Goal: Information Seeking & Learning: Learn about a topic

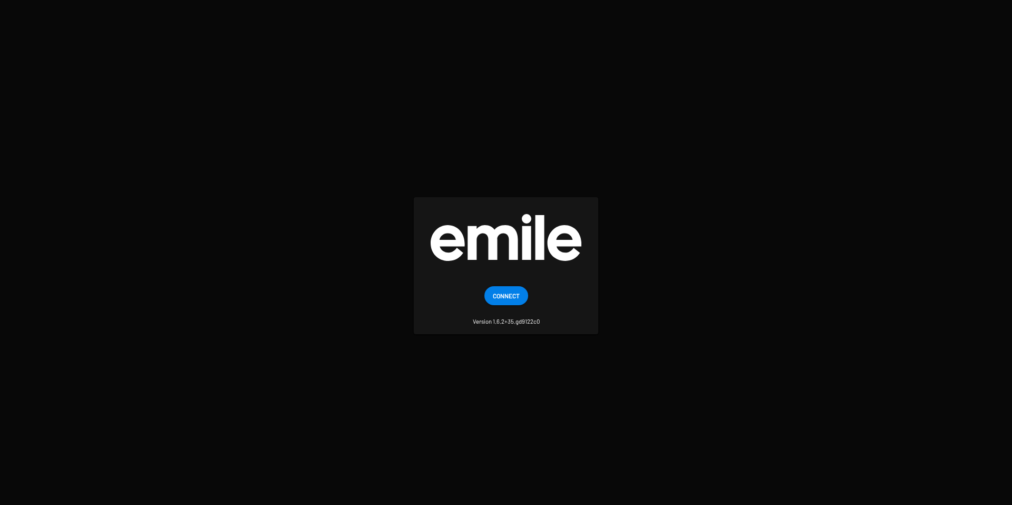
click at [496, 294] on span "Connect" at bounding box center [506, 295] width 27 height 19
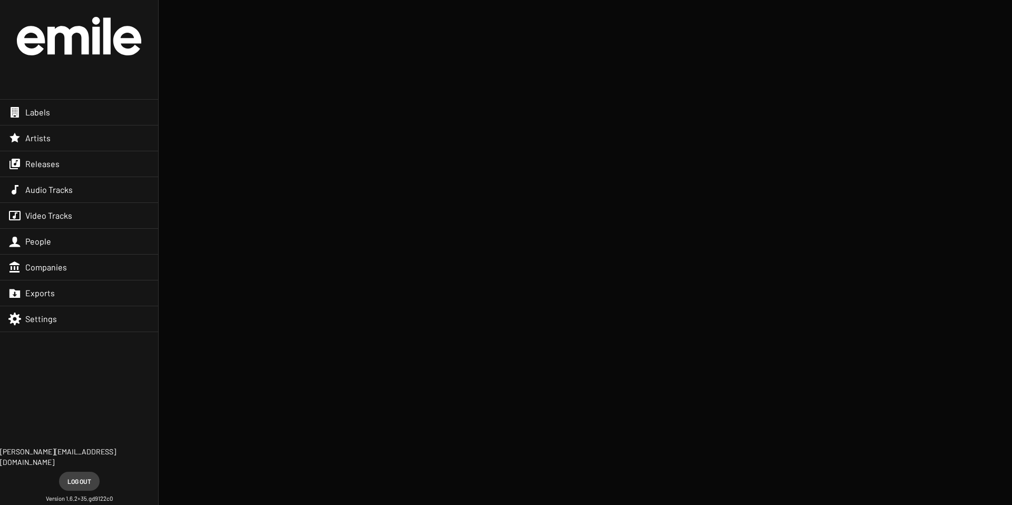
click at [46, 163] on span "Releases" at bounding box center [42, 164] width 34 height 11
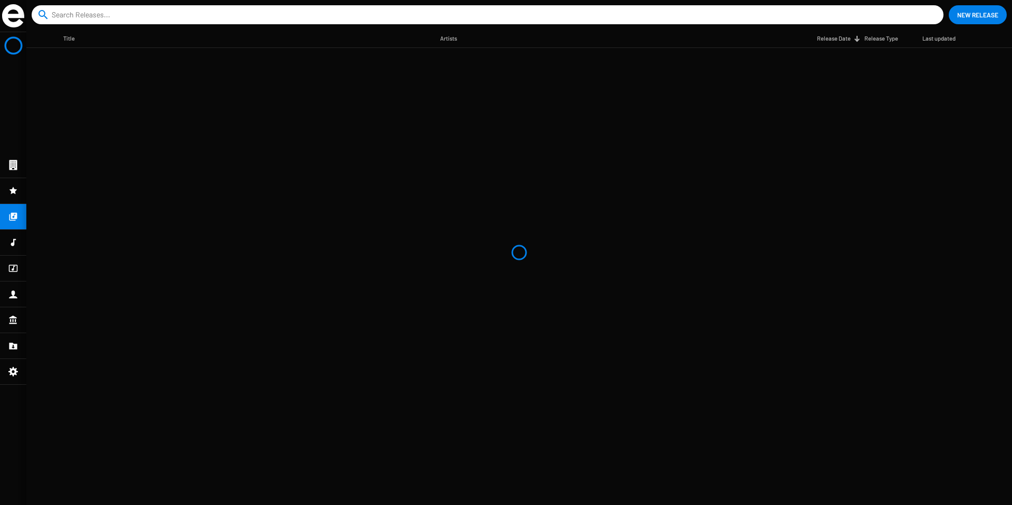
click at [11, 167] on icon at bounding box center [13, 165] width 8 height 10
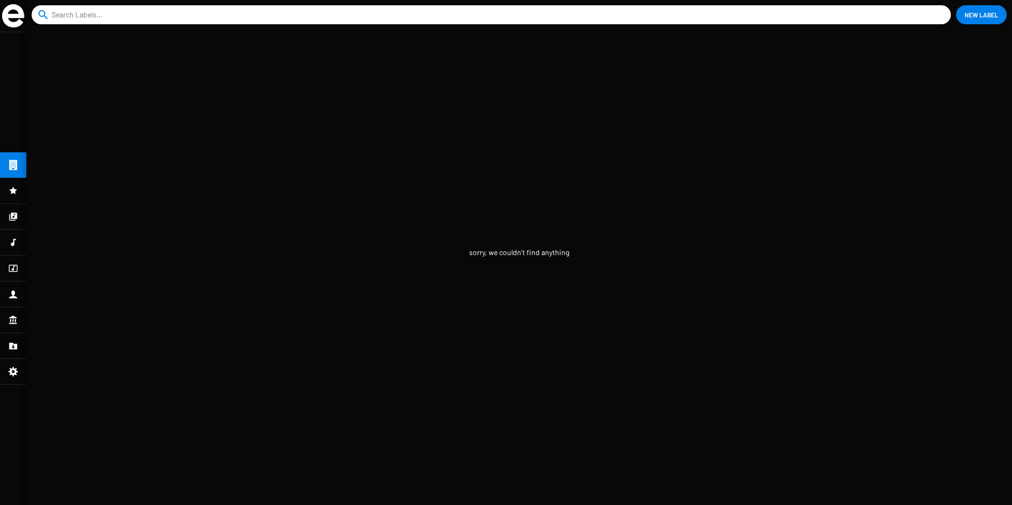
click at [66, 6] on input at bounding box center [493, 14] width 883 height 19
click at [16, 195] on icon at bounding box center [12, 190] width 9 height 13
click at [16, 157] on div at bounding box center [13, 164] width 26 height 25
click at [15, 209] on div at bounding box center [13, 216] width 26 height 25
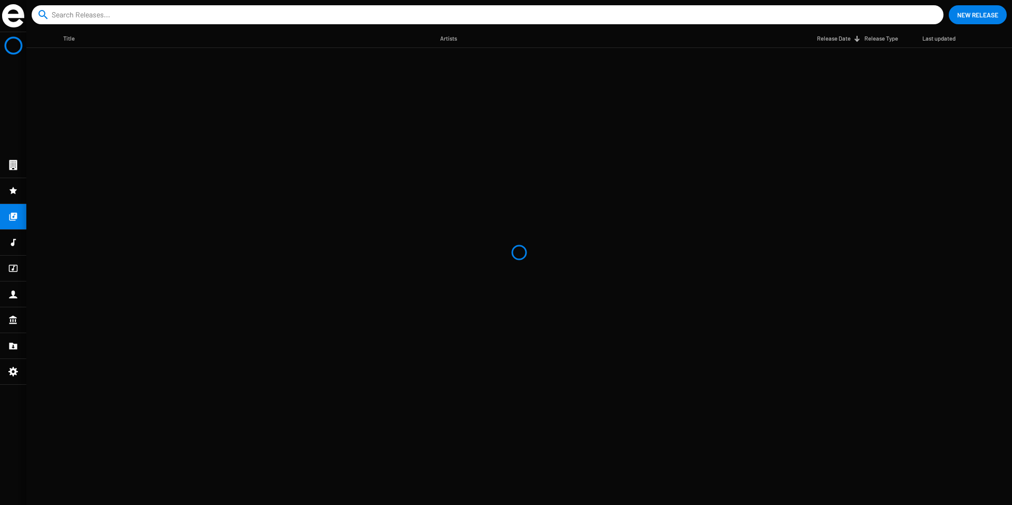
click at [13, 11] on img at bounding box center [13, 15] width 22 height 23
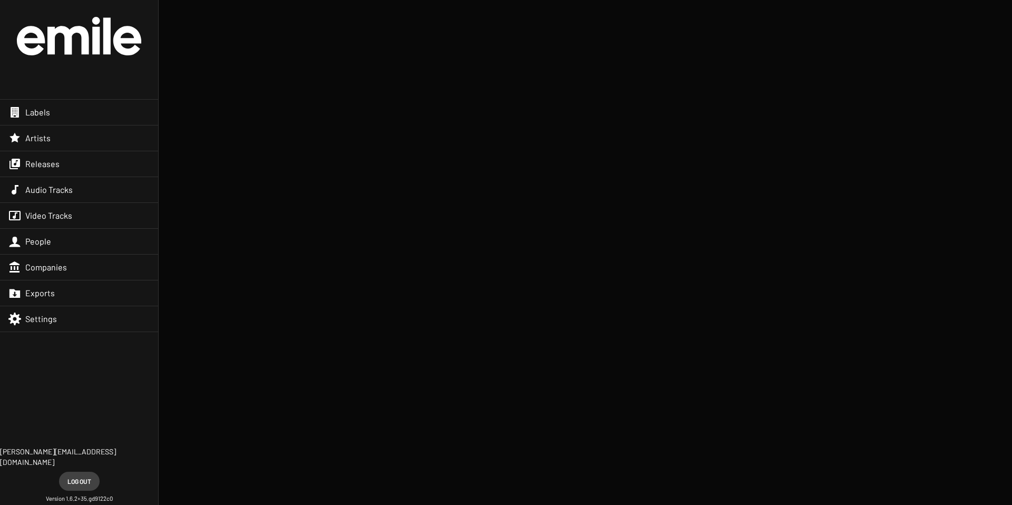
click at [91, 116] on div "Labels" at bounding box center [79, 112] width 158 height 25
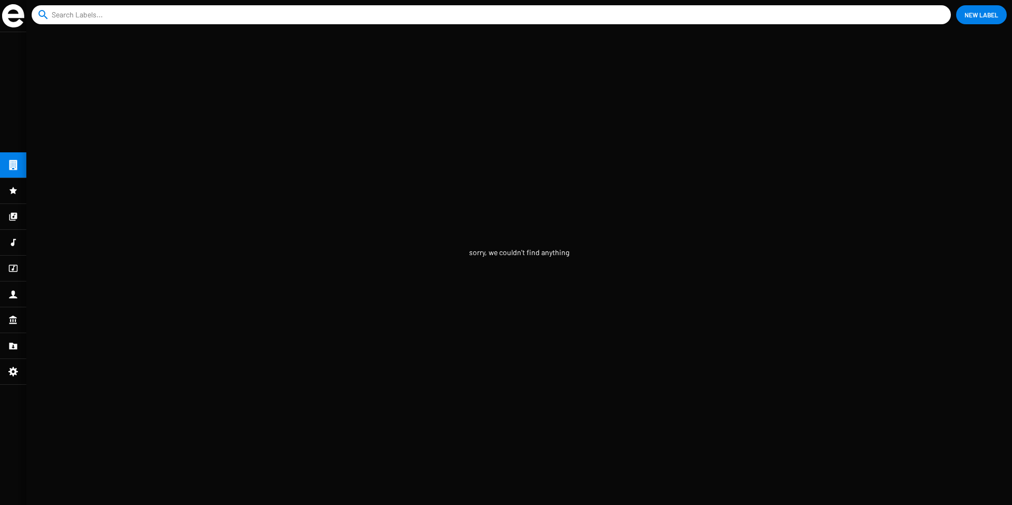
click at [109, 21] on input at bounding box center [493, 14] width 883 height 19
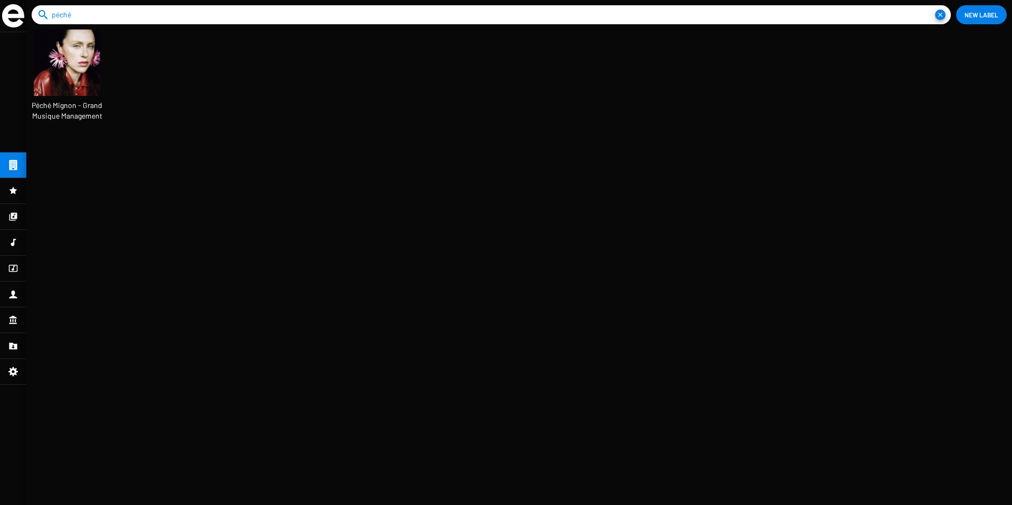
scroll to position [28, 88]
type input "péché"
click at [85, 62] on img at bounding box center [67, 63] width 66 height 66
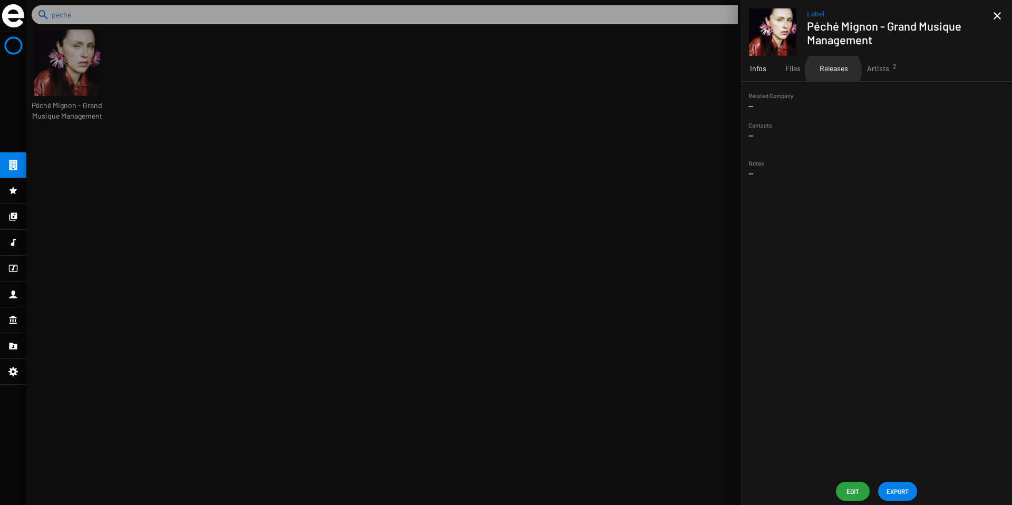
click at [833, 71] on span "Releases" at bounding box center [834, 68] width 28 height 11
click at [873, 68] on span "Artists 2" at bounding box center [878, 68] width 22 height 11
click at [843, 66] on span "Releases 22" at bounding box center [834, 68] width 28 height 11
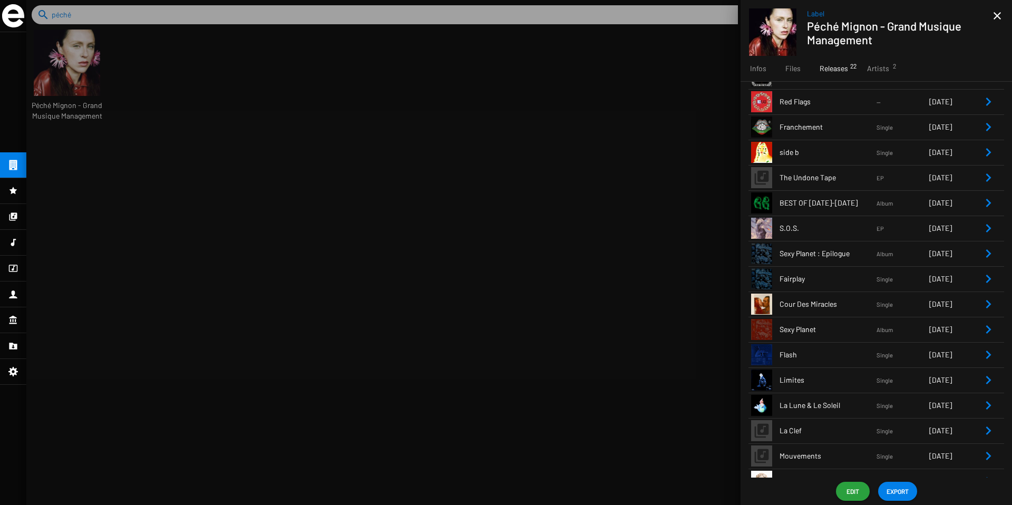
scroll to position [102, 0]
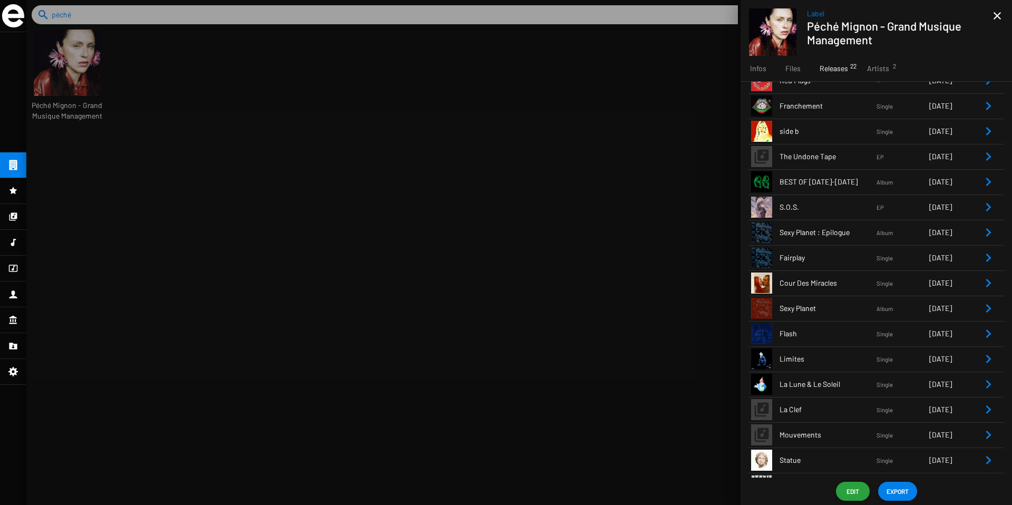
click at [984, 308] on icon "Remove Reference" at bounding box center [988, 308] width 13 height 13
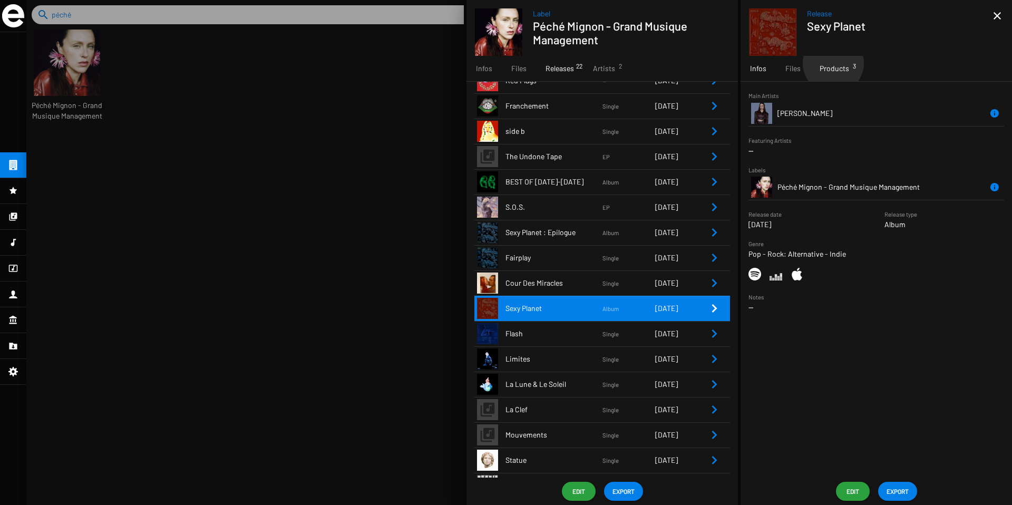
click at [833, 63] on span "Products 3" at bounding box center [835, 68] width 30 height 11
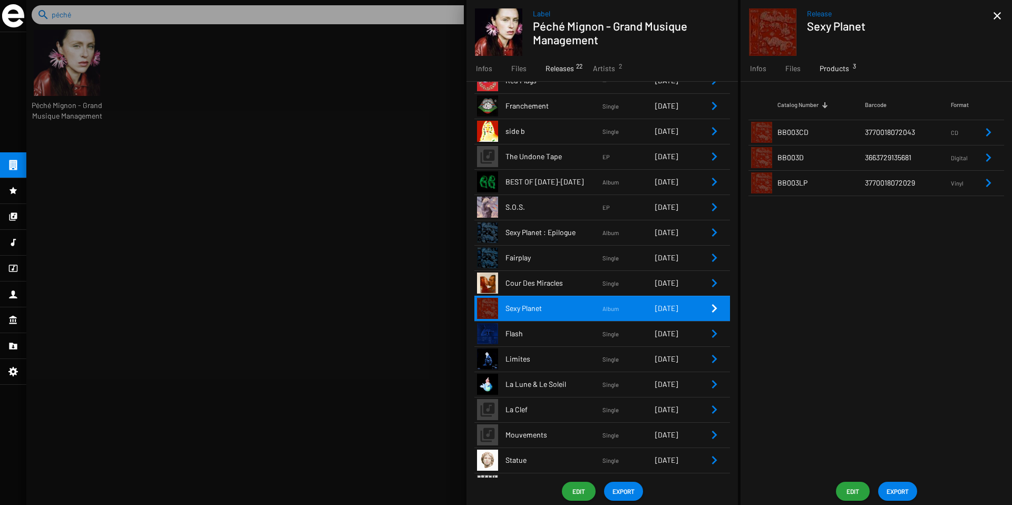
scroll to position [28, 88]
click at [712, 230] on icon "Remove Reference" at bounding box center [714, 232] width 5 height 8
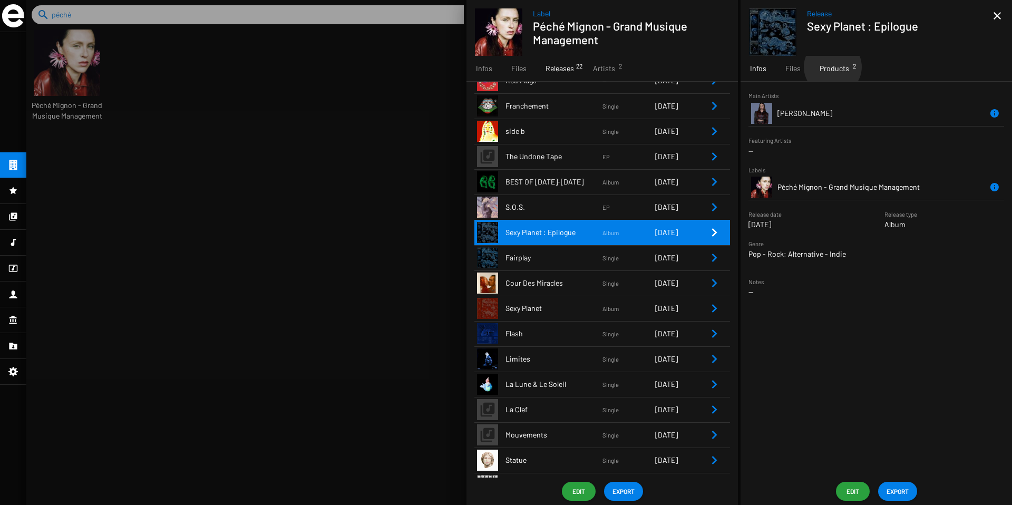
click at [832, 67] on span "Products 2" at bounding box center [835, 68] width 30 height 11
